Goal: Information Seeking & Learning: Learn about a topic

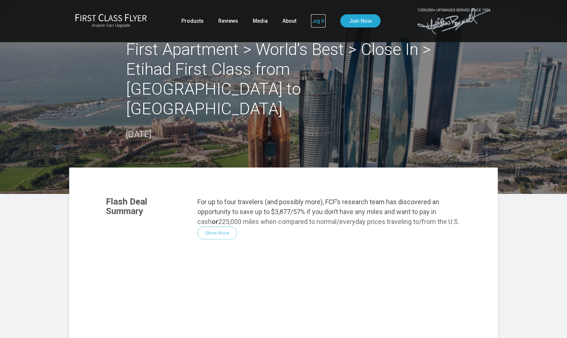
click at [316, 21] on link "Log In" at bounding box center [318, 20] width 15 height 13
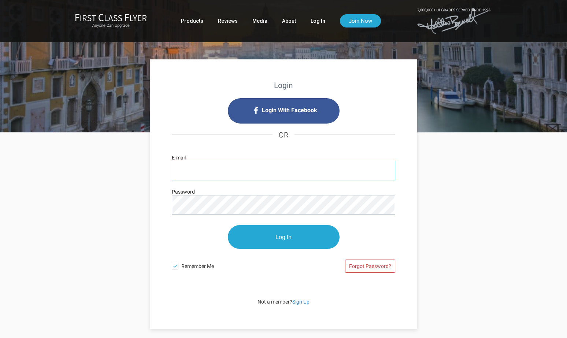
type input "[EMAIL_ADDRESS][DOMAIN_NAME]"
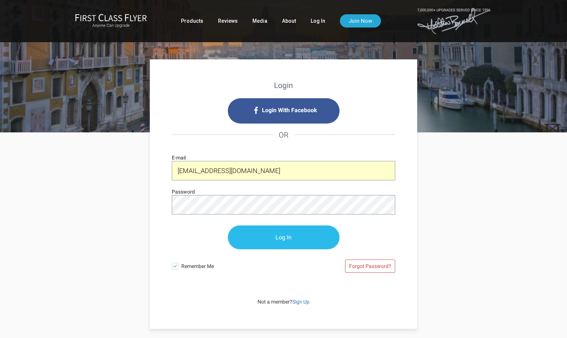
click at [284, 243] on input "Log In" at bounding box center [284, 237] width 112 height 24
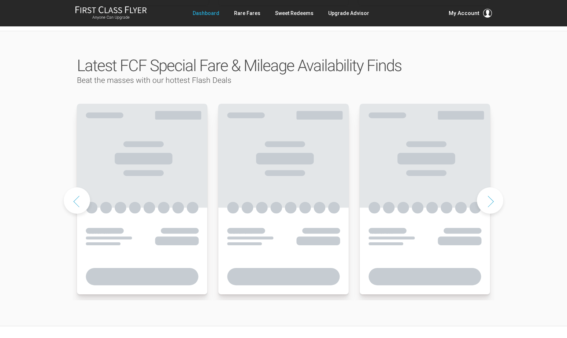
scroll to position [338, 0]
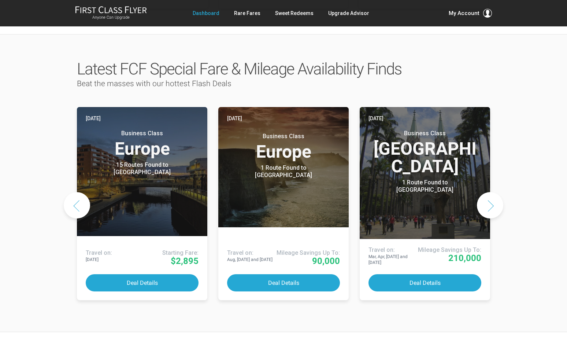
click at [488, 192] on button "Next slide" at bounding box center [490, 205] width 26 height 26
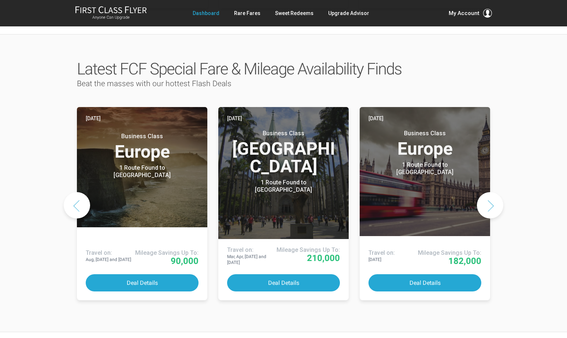
click at [488, 192] on button "Next slide" at bounding box center [490, 205] width 26 height 26
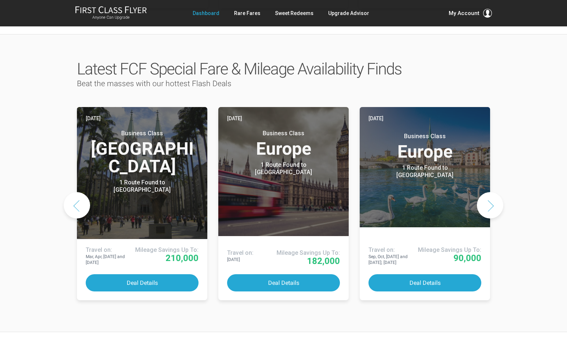
click at [488, 192] on button "Next slide" at bounding box center [490, 205] width 26 height 26
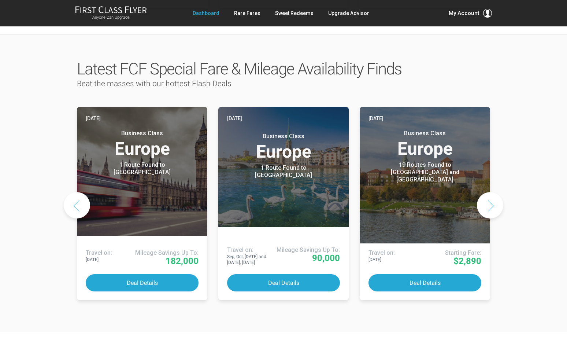
click at [488, 192] on button "Next slide" at bounding box center [490, 205] width 26 height 26
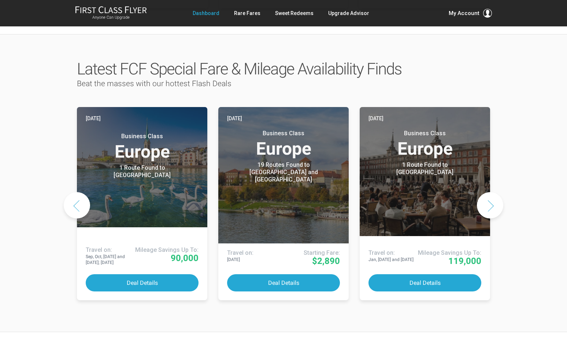
click at [488, 192] on button "Next slide" at bounding box center [490, 205] width 26 height 26
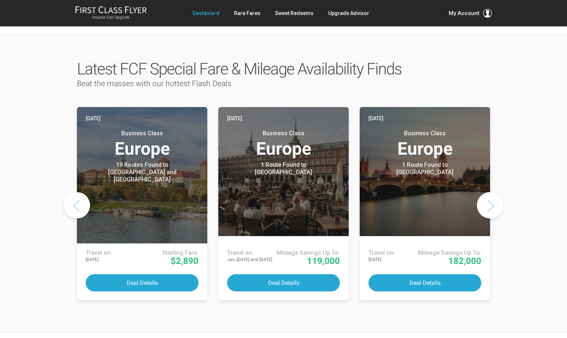
click at [488, 192] on button "Next slide" at bounding box center [490, 205] width 26 height 26
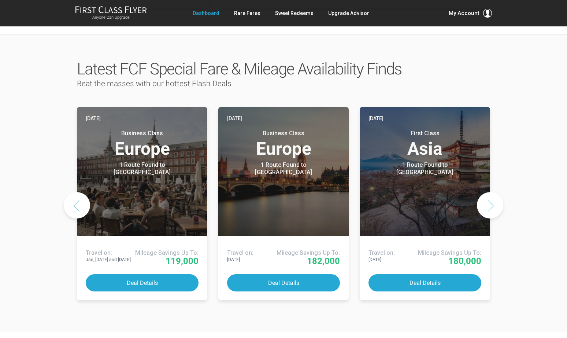
click at [488, 192] on button "Next slide" at bounding box center [490, 205] width 26 height 26
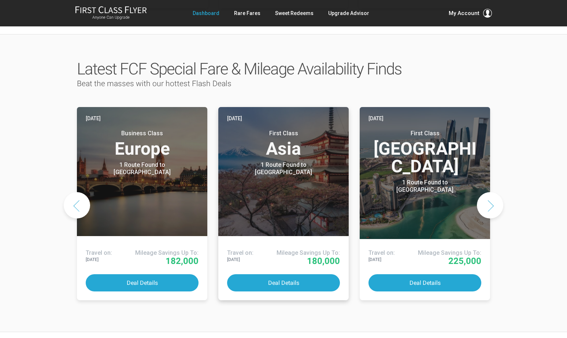
click at [296, 164] on header "Five days ago First Class Asia 1 Route Found to Tokyo Use These Miles / Points:" at bounding box center [283, 171] width 130 height 129
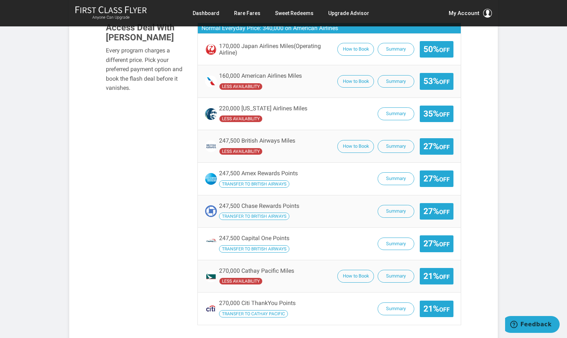
scroll to position [561, 0]
